Goal: Navigation & Orientation: Find specific page/section

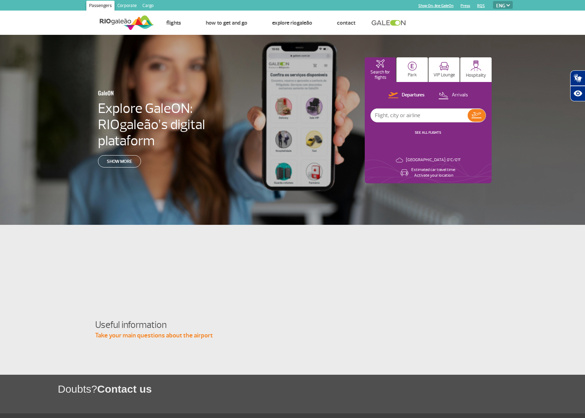
select select "en"
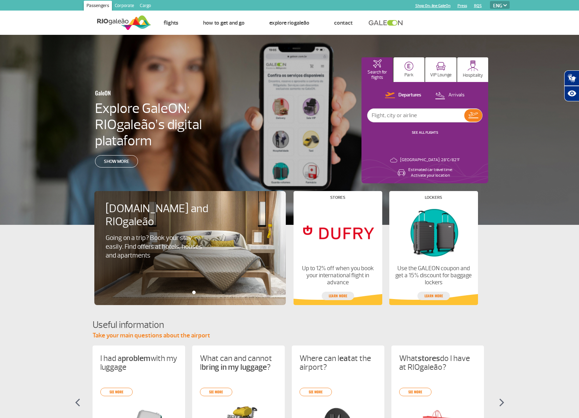
click at [506, 5] on img at bounding box center [506, 5] width 4 height 2
click at [505, 5] on img at bounding box center [506, 5] width 4 height 2
click at [504, 6] on img at bounding box center [506, 5] width 4 height 2
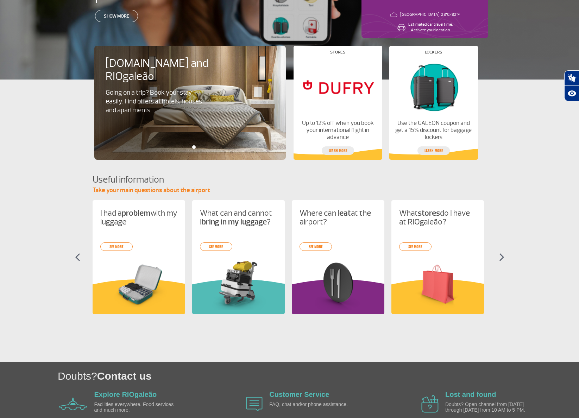
scroll to position [181, 0]
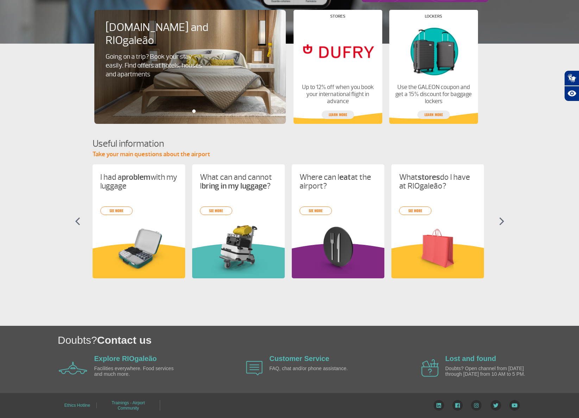
click at [499, 222] on img at bounding box center [501, 221] width 5 height 8
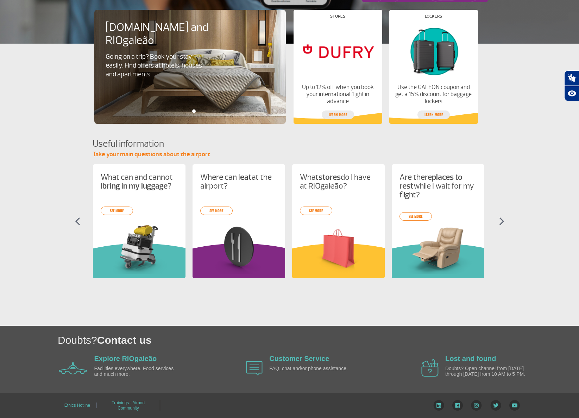
scroll to position [0, 100]
click at [500, 219] on img at bounding box center [501, 221] width 5 height 8
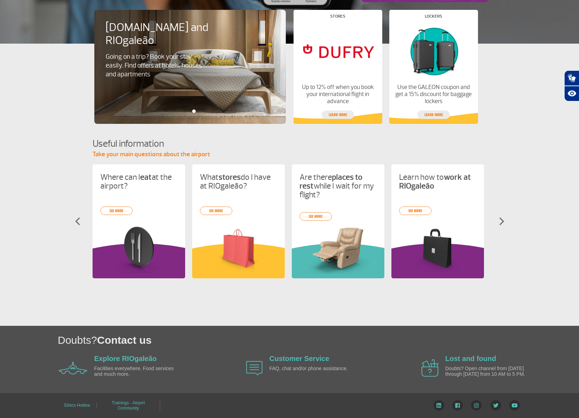
click at [500, 219] on img at bounding box center [501, 221] width 5 height 8
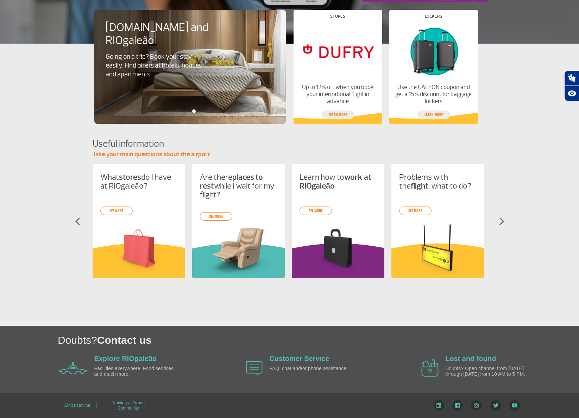
click at [500, 219] on img at bounding box center [501, 221] width 5 height 8
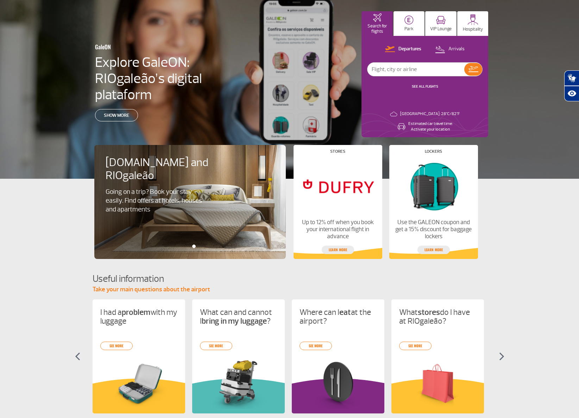
scroll to position [0, 0]
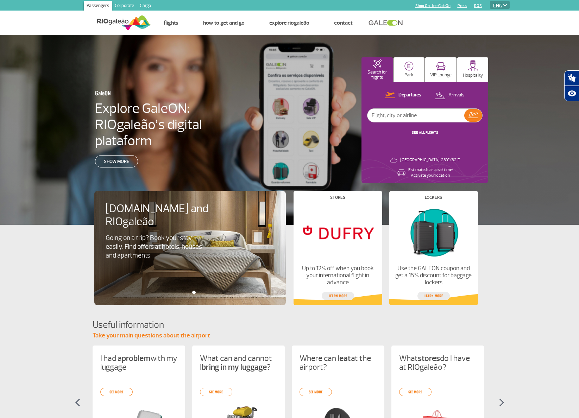
click at [125, 6] on link "Corporate" at bounding box center [124, 6] width 25 height 11
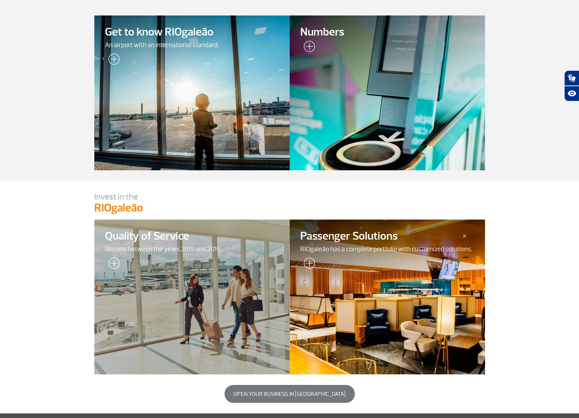
scroll to position [113, 0]
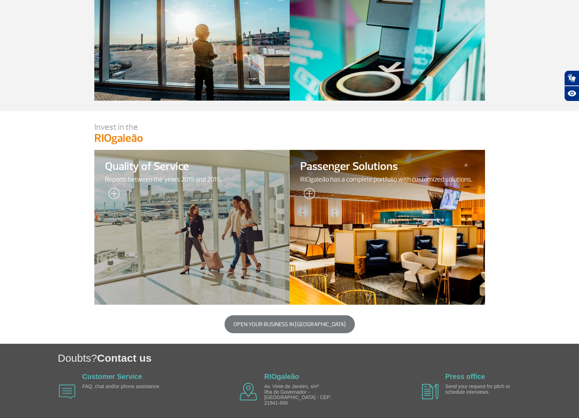
click at [388, 188] on div at bounding box center [387, 228] width 199 height 158
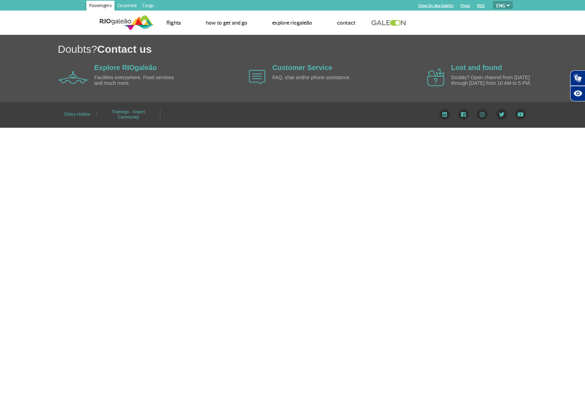
select select "en"
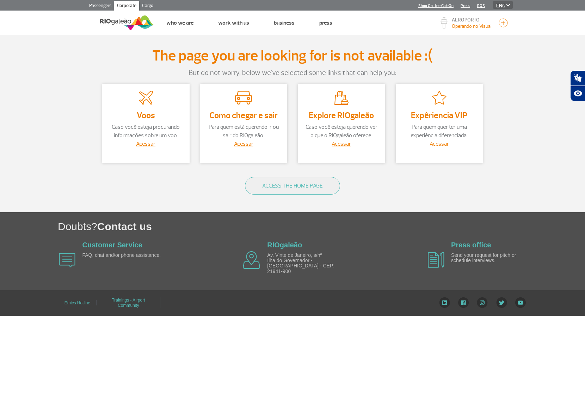
click at [437, 144] on link "Acessar" at bounding box center [438, 144] width 19 height 7
click at [118, 22] on img at bounding box center [127, 22] width 54 height 17
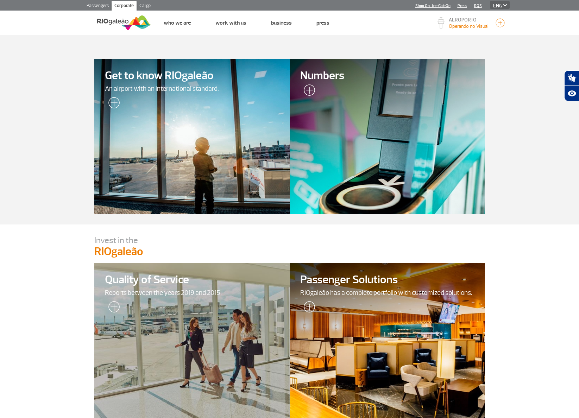
click at [98, 6] on link "Passengers" at bounding box center [98, 6] width 28 height 11
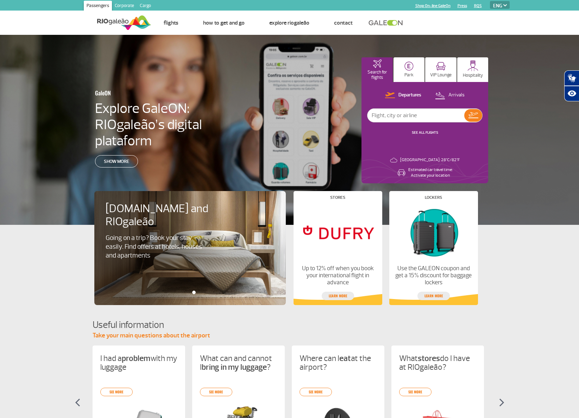
click at [377, 24] on link at bounding box center [388, 23] width 38 height 6
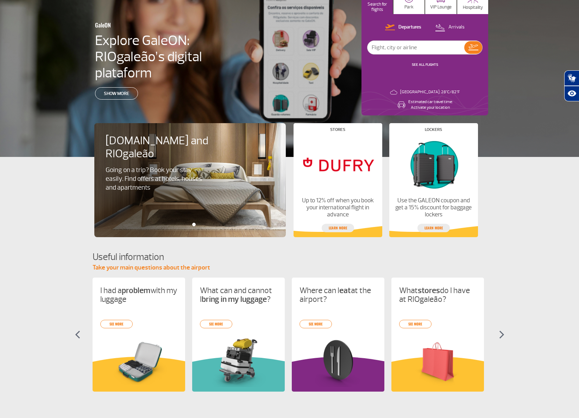
scroll to position [181, 0]
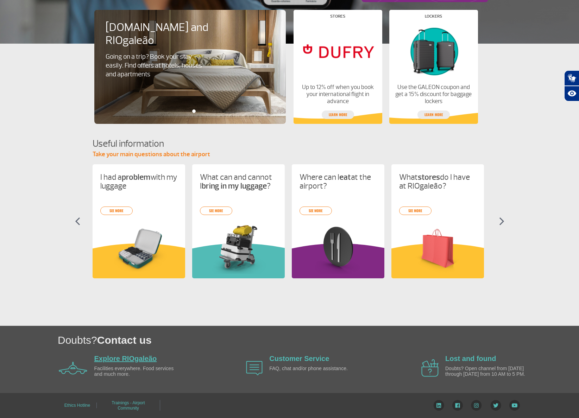
click at [144, 356] on link "Explore RIOgaleão" at bounding box center [125, 359] width 63 height 8
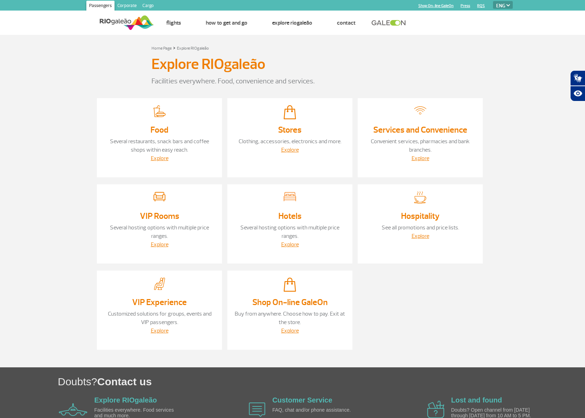
select select "en"
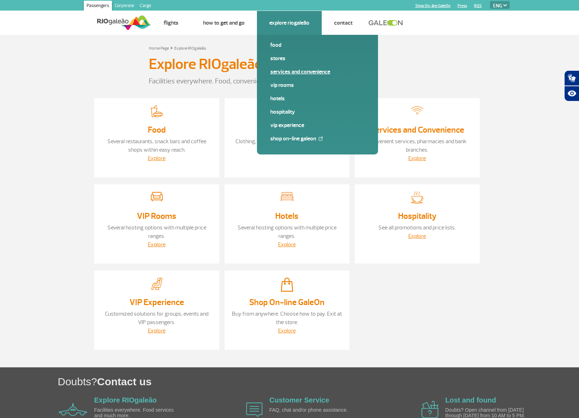
click at [330, 71] on link "Services and Convenience" at bounding box center [317, 72] width 94 height 8
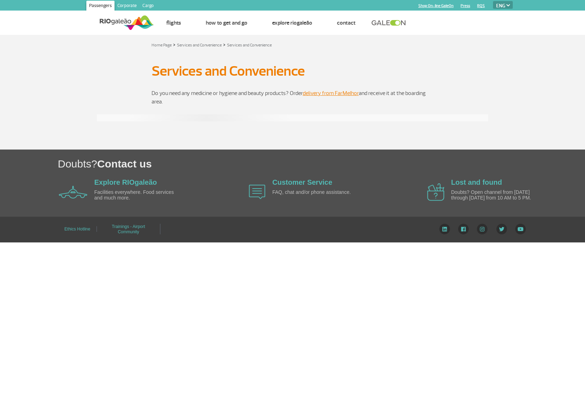
select select "en"
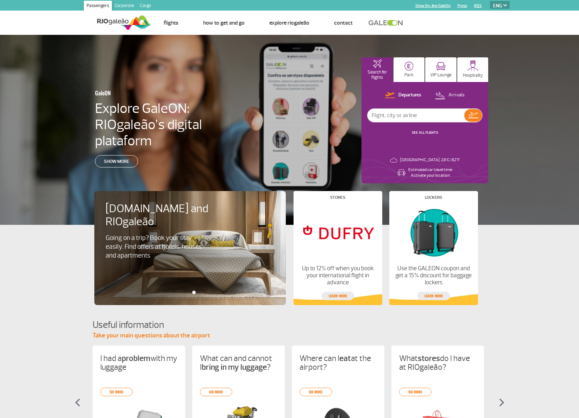
select select "en"
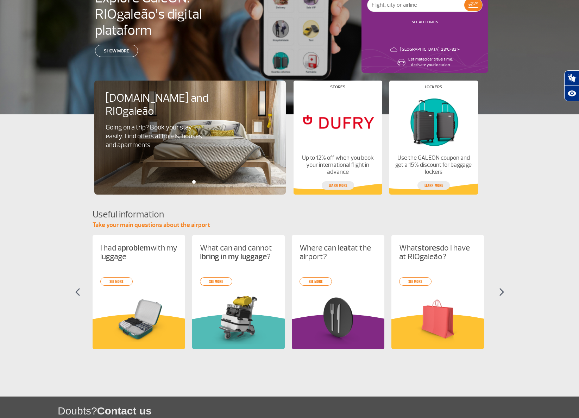
scroll to position [181, 0]
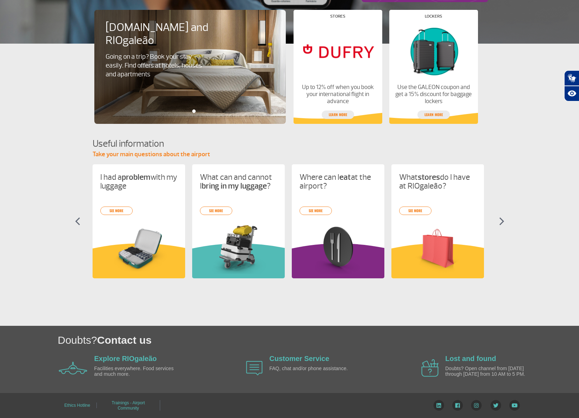
click at [502, 220] on img at bounding box center [501, 221] width 5 height 8
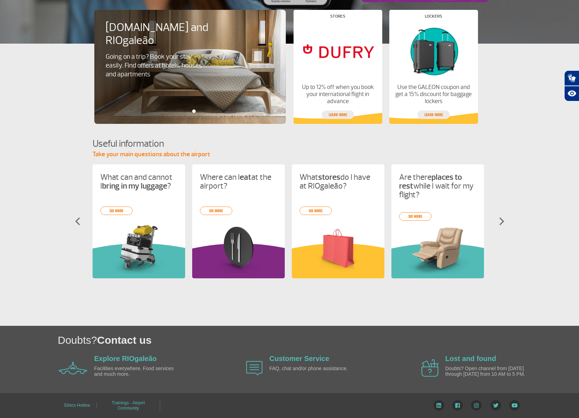
click at [502, 220] on img at bounding box center [501, 221] width 5 height 8
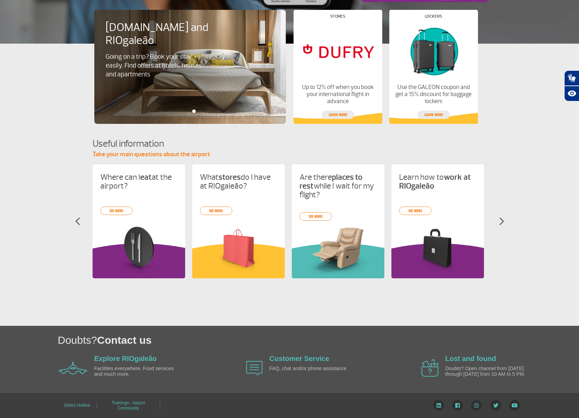
click at [502, 220] on img at bounding box center [501, 221] width 5 height 8
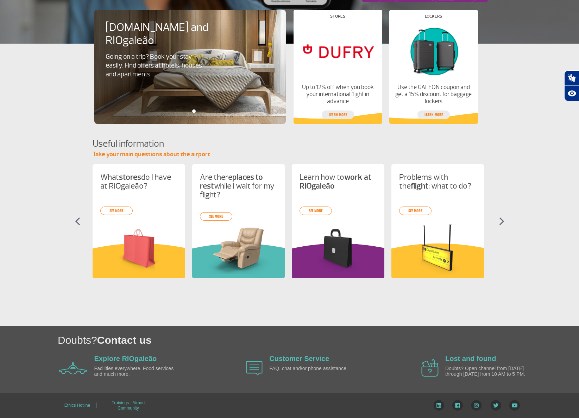
click at [502, 220] on img at bounding box center [501, 221] width 5 height 8
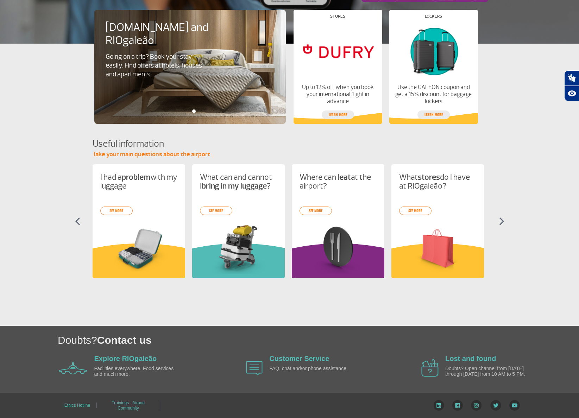
scroll to position [0, 0]
